Goal: Task Accomplishment & Management: Manage account settings

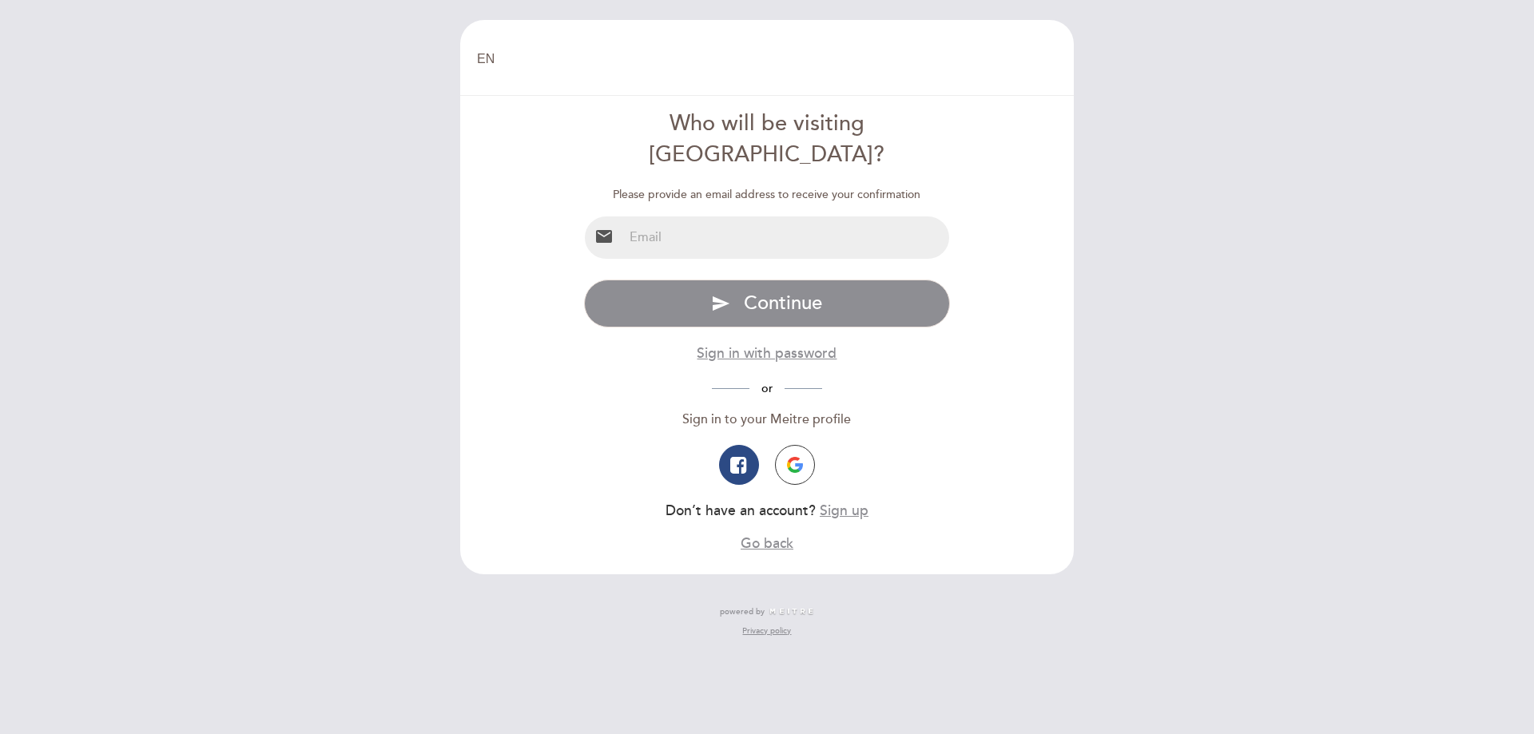
click at [754, 217] on input "email" at bounding box center [786, 238] width 327 height 42
type input "[EMAIL_ADDRESS][DOMAIN_NAME]"
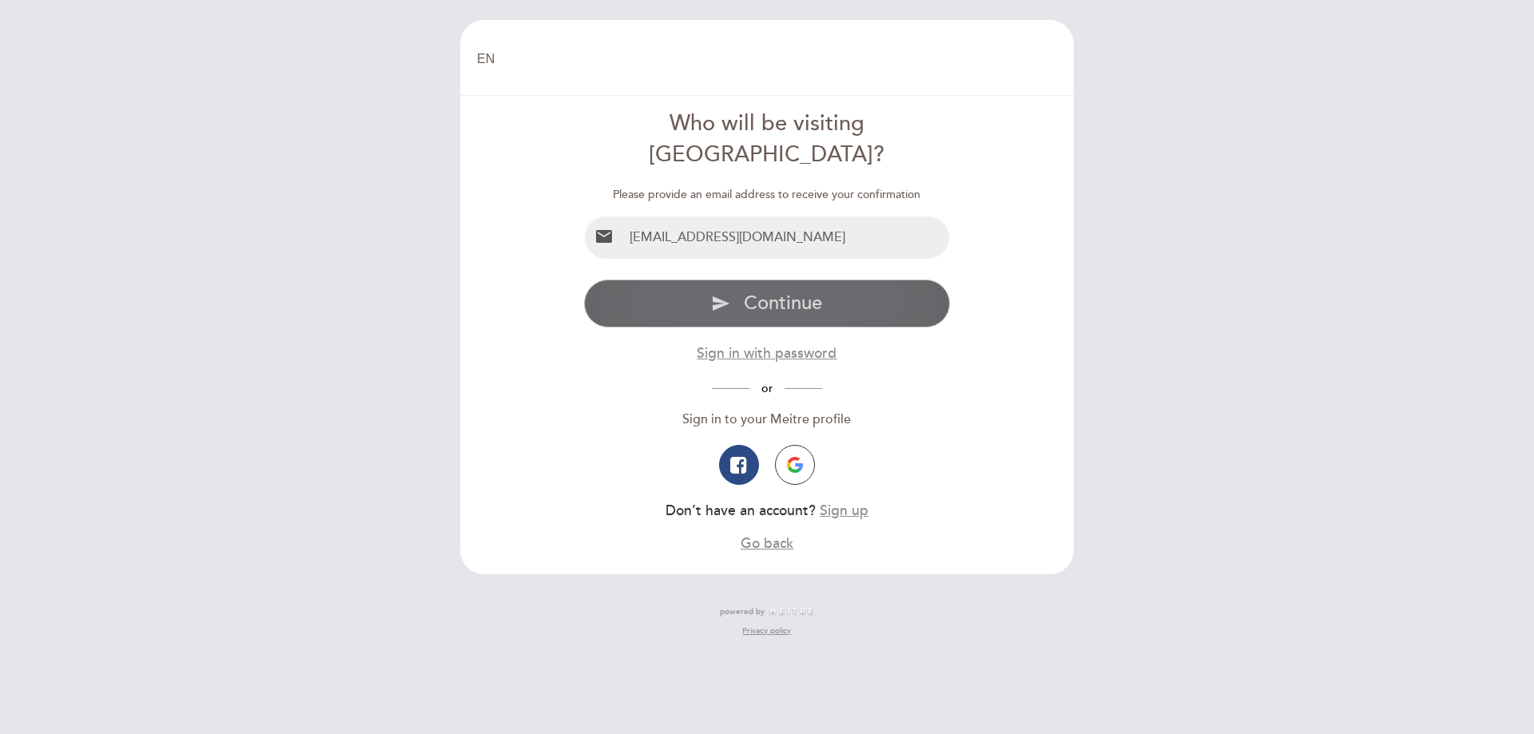
click at [783, 292] on span "Continue" at bounding box center [783, 303] width 78 height 23
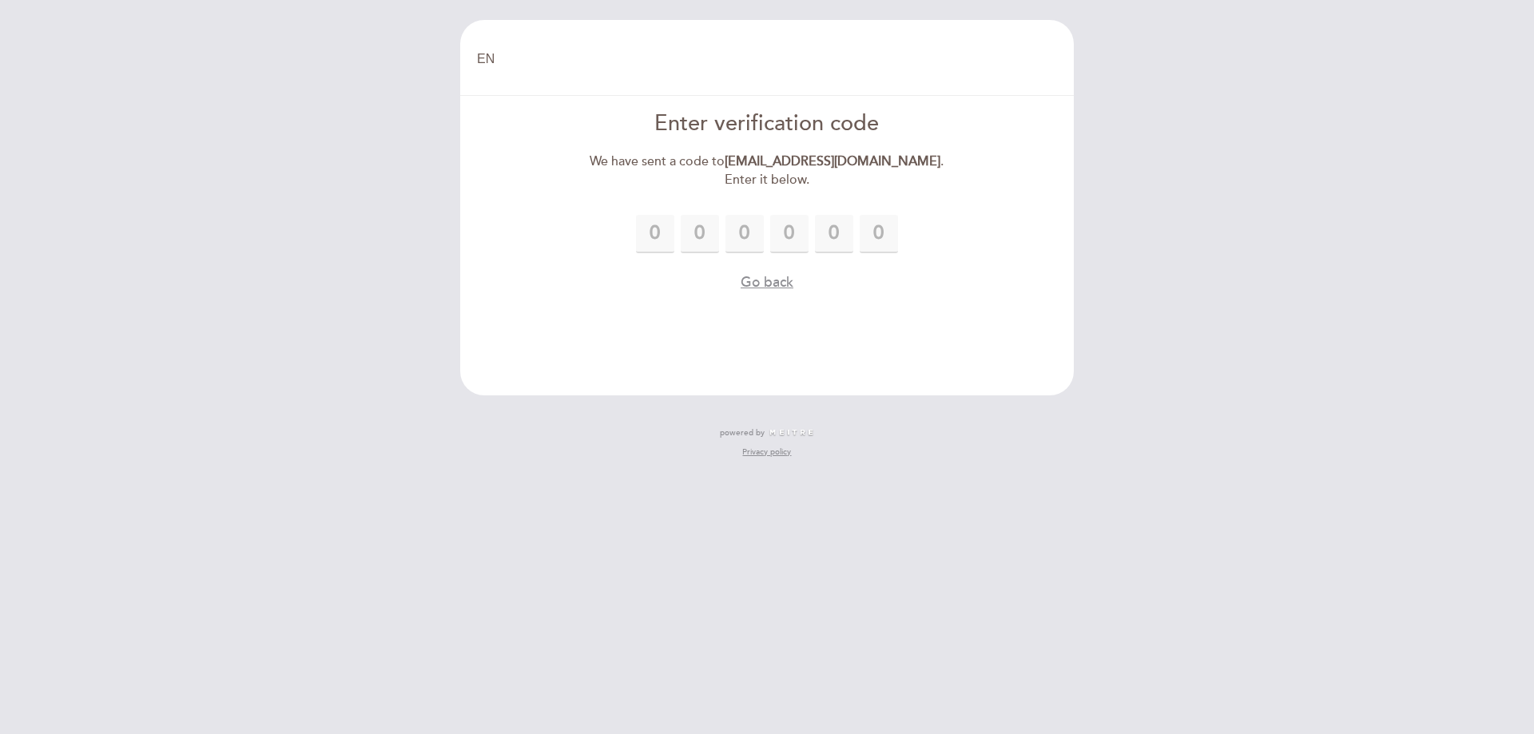
type input "2"
type input "1"
type input "8"
type input "3"
type input "8"
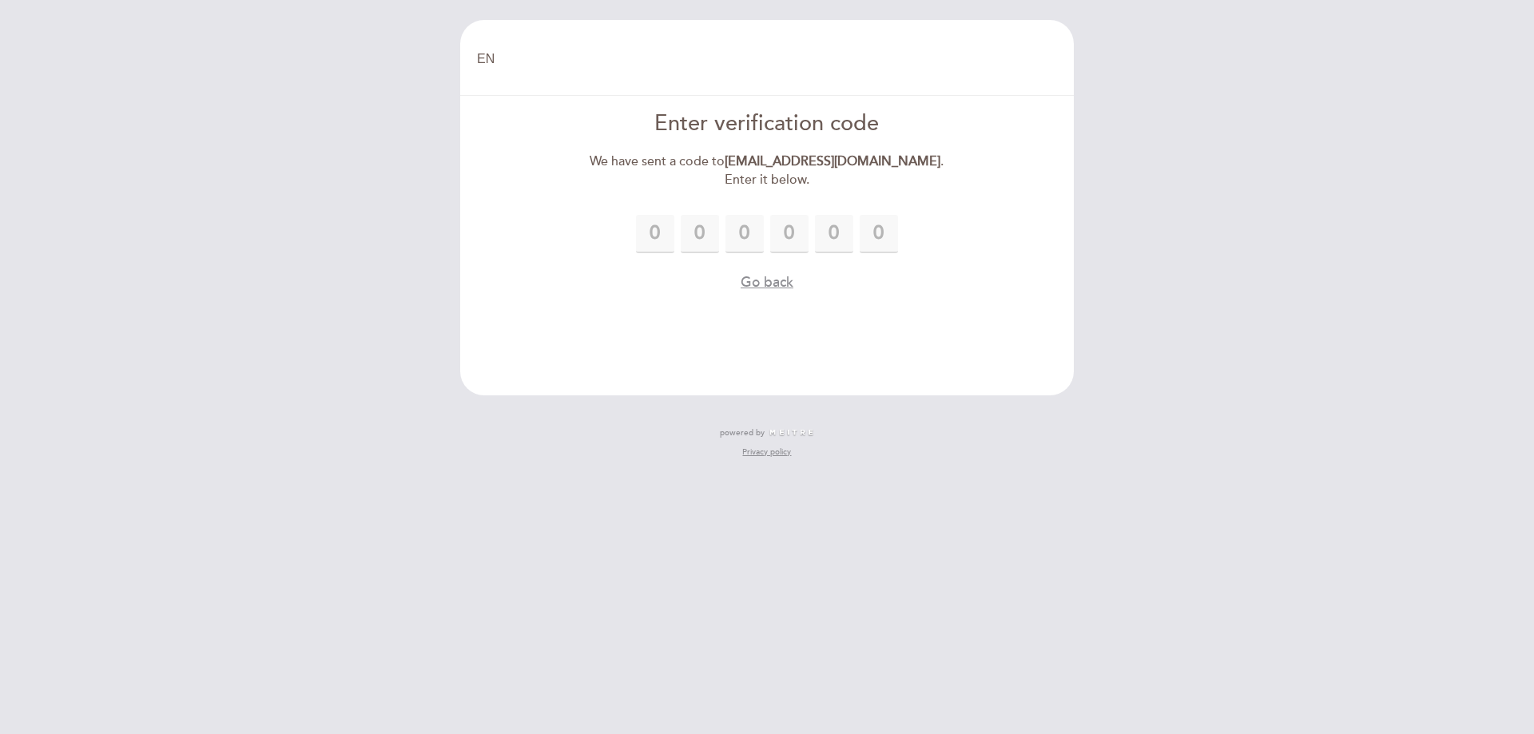
type input "0"
